Goal: Task Accomplishment & Management: Use online tool/utility

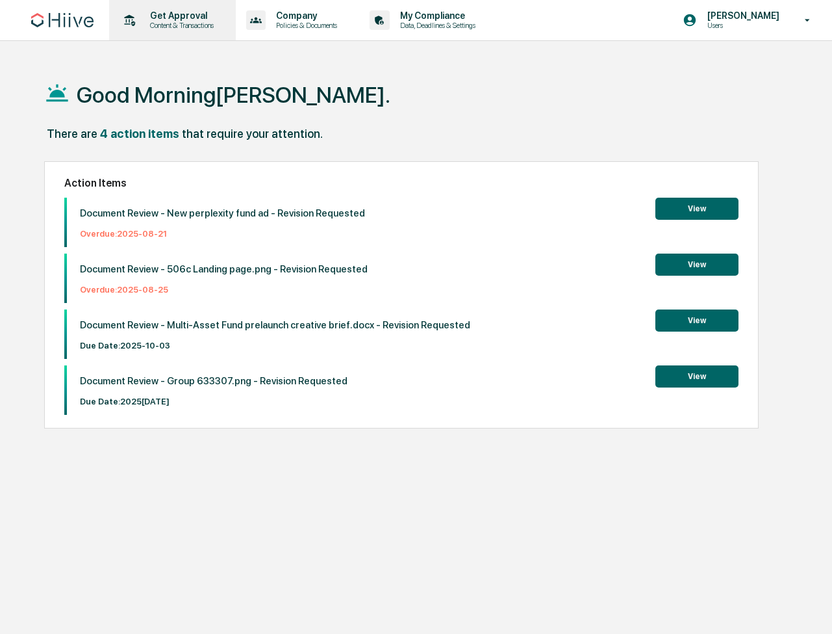
click at [199, 25] on p "Content & Transactions" at bounding box center [180, 25] width 81 height 9
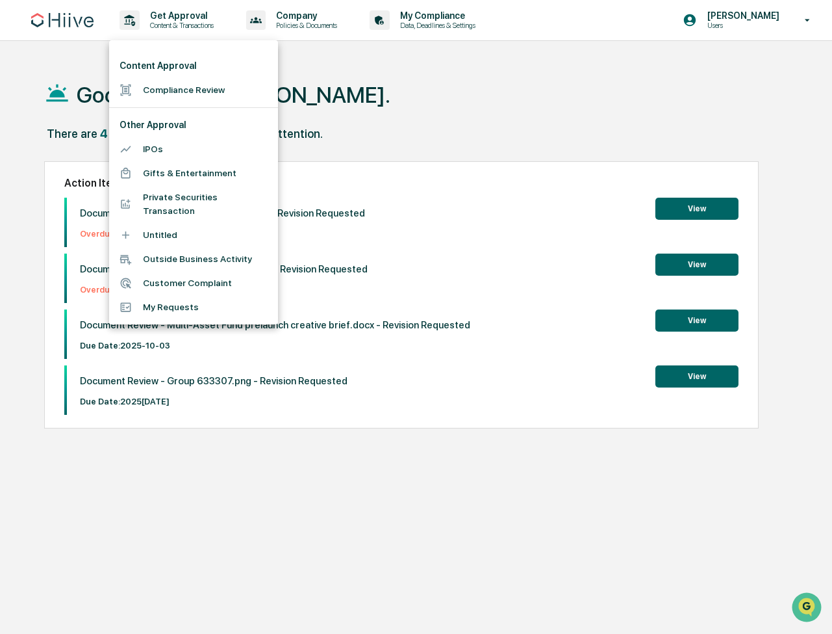
click at [185, 89] on li "Compliance Review" at bounding box center [193, 90] width 169 height 24
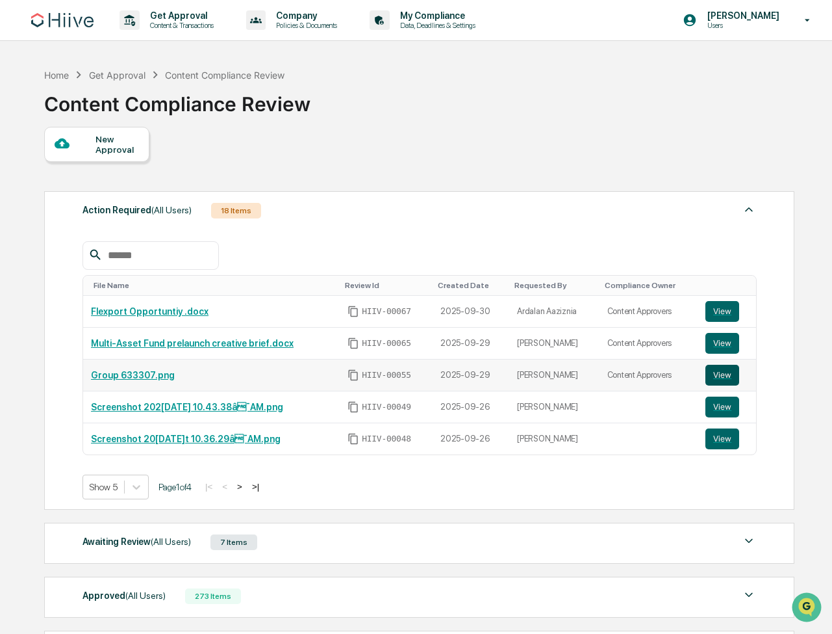
click at [727, 375] on button "View" at bounding box center [723, 375] width 34 height 21
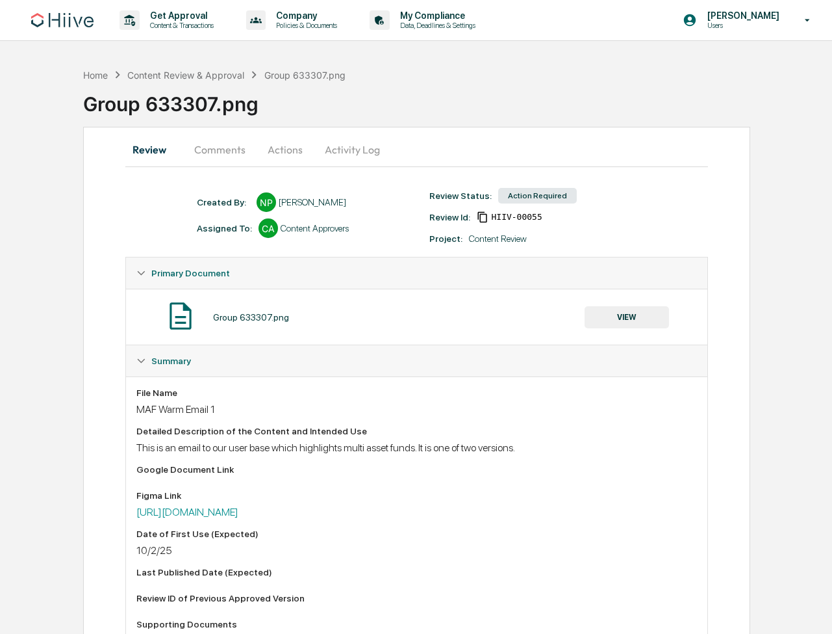
click at [237, 151] on button "Comments" at bounding box center [220, 149] width 72 height 31
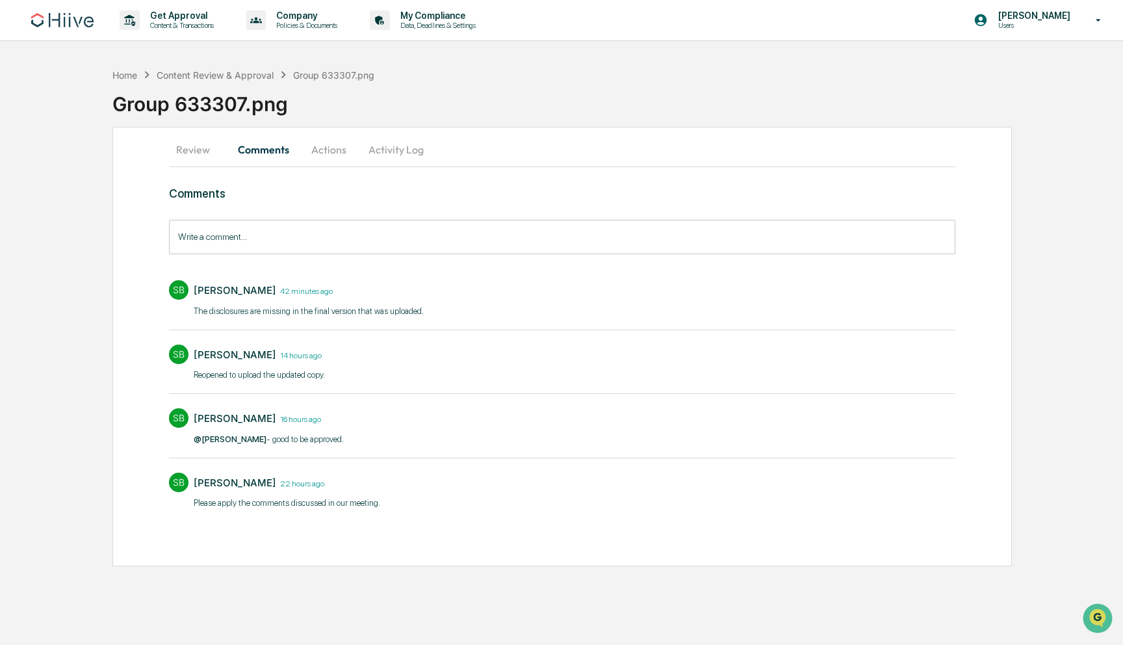
click at [327, 155] on button "Actions" at bounding box center [329, 149] width 58 height 31
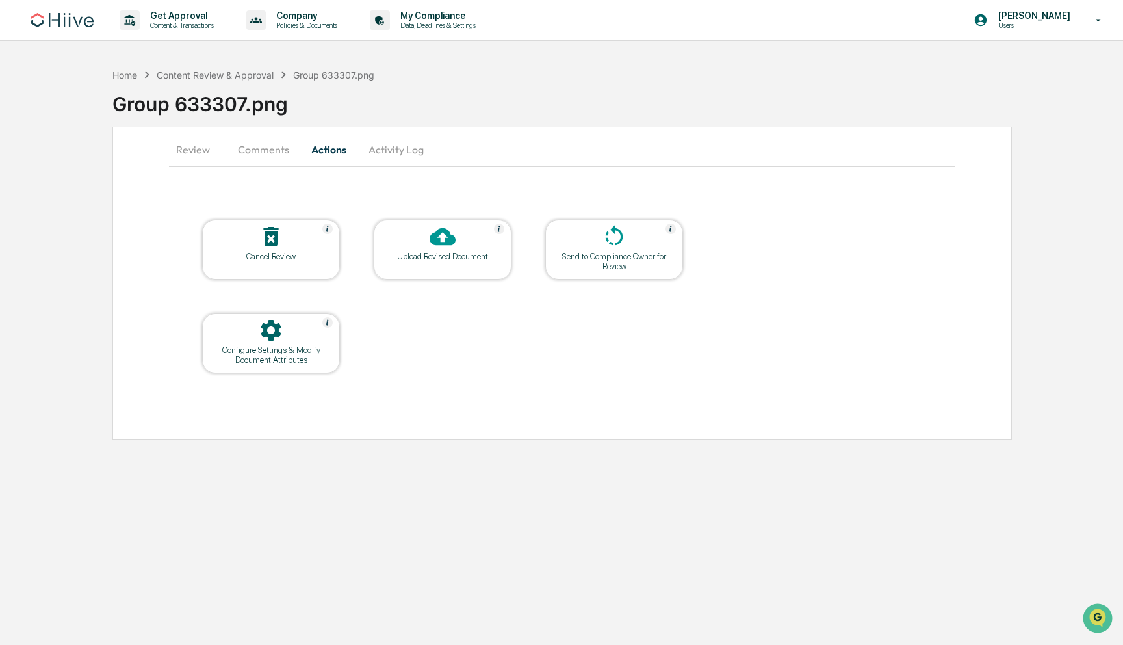
click at [443, 250] on div at bounding box center [443, 238] width 130 height 28
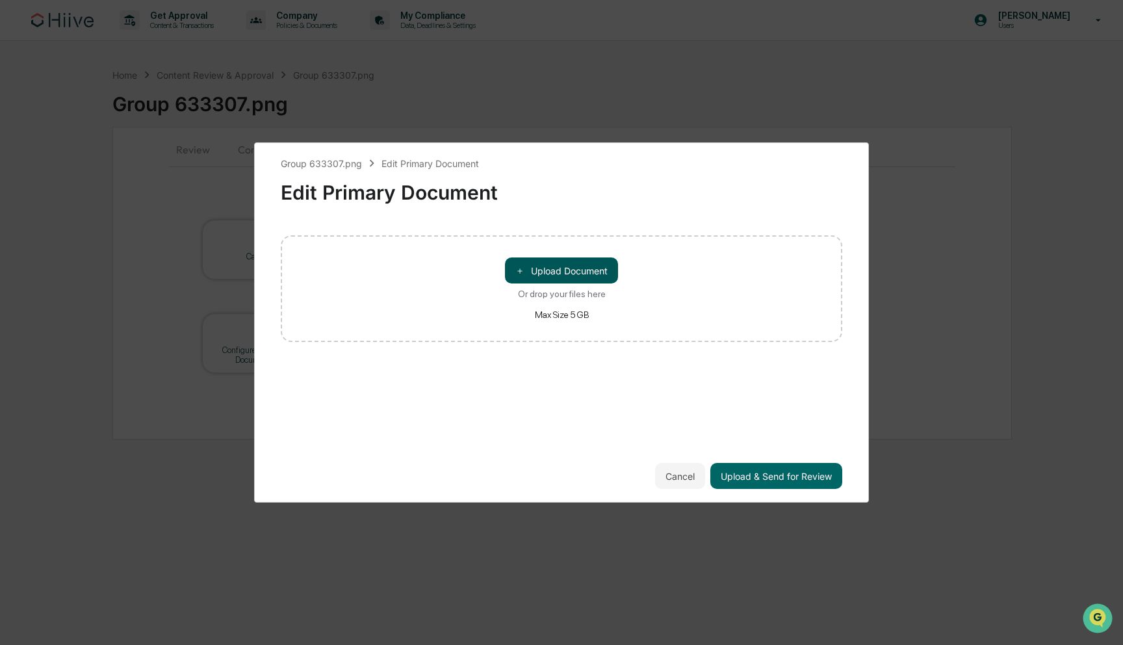
click at [567, 276] on button "＋ Upload Document" at bounding box center [561, 270] width 113 height 26
click at [559, 276] on button "＋ Upload Document" at bounding box center [561, 270] width 113 height 26
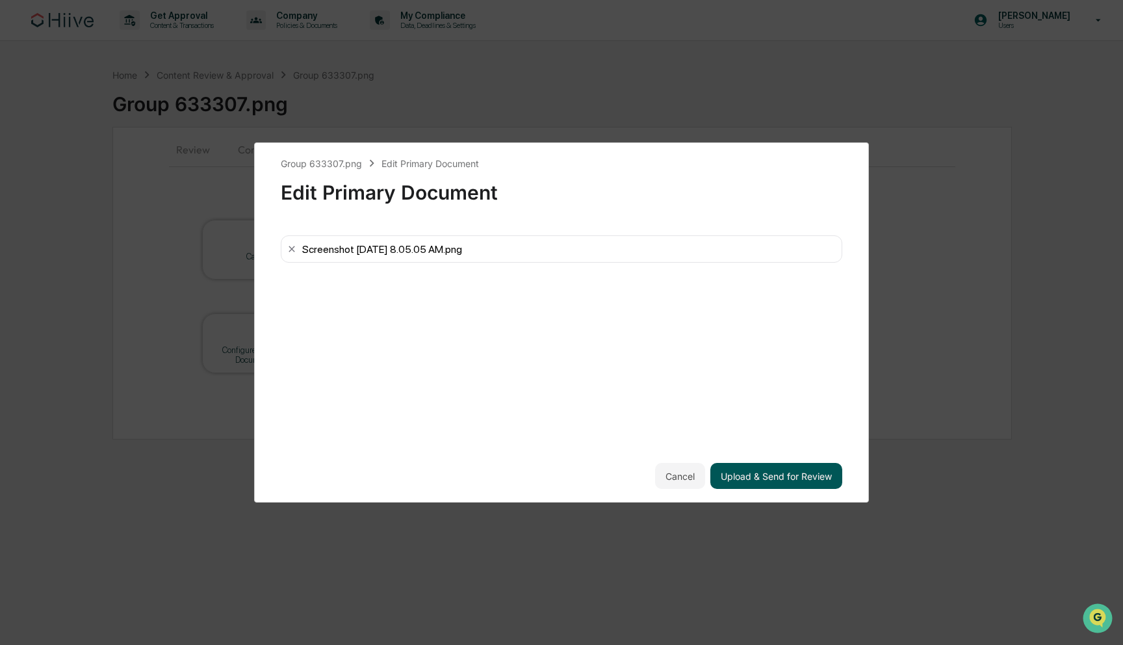
click at [771, 478] on button "Upload & Send for Review" at bounding box center [776, 476] width 132 height 26
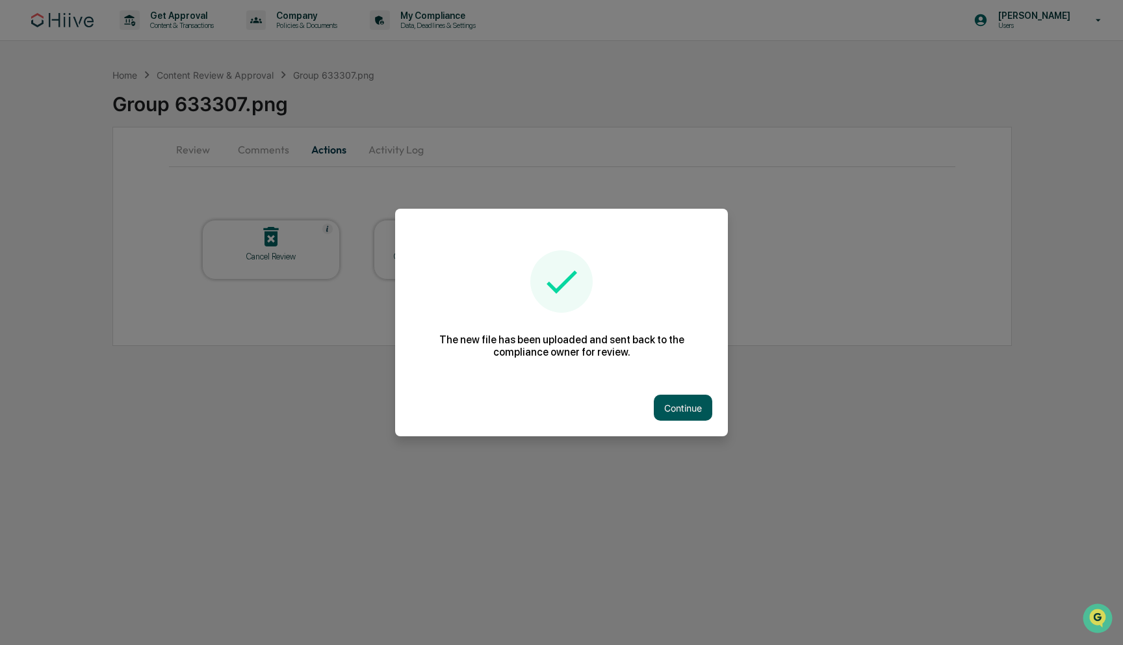
click at [672, 395] on button "Continue" at bounding box center [683, 407] width 58 height 26
